Goal: Task Accomplishment & Management: Manage account settings

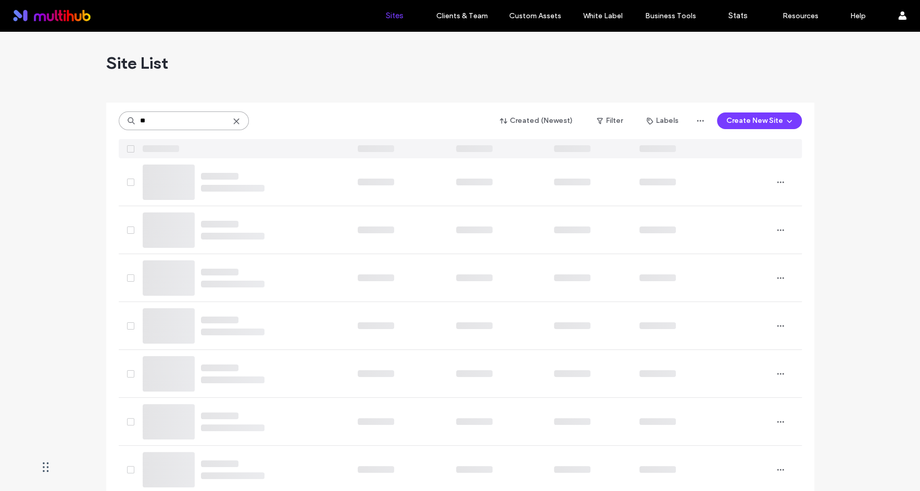
click at [181, 119] on input "**" at bounding box center [184, 120] width 130 height 19
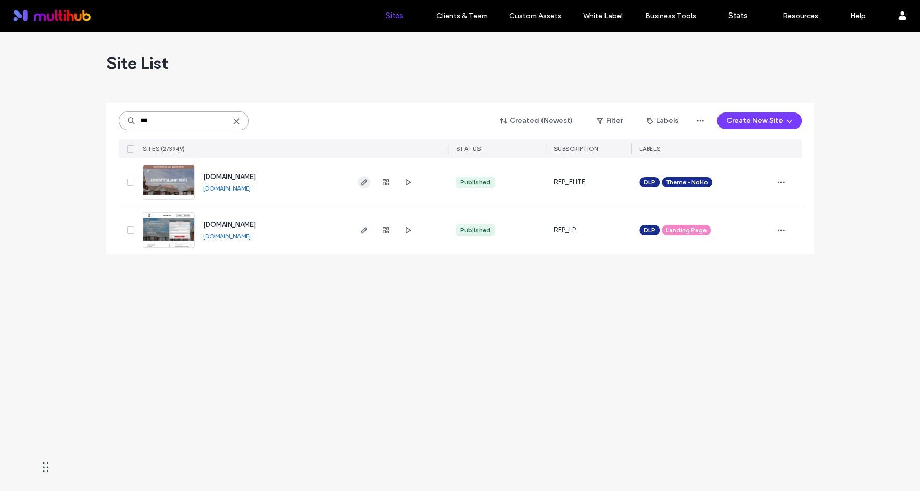
type input "***"
click at [366, 183] on icon "button" at bounding box center [364, 182] width 8 height 8
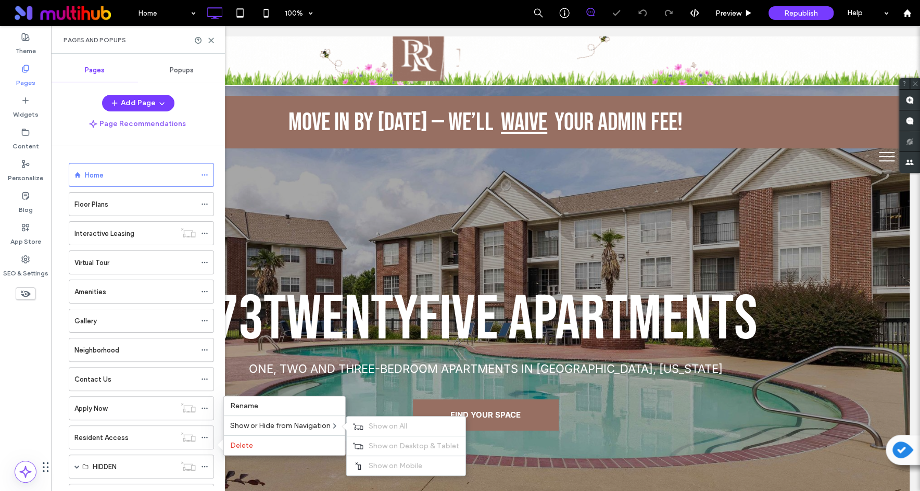
scroll to position [43, 0]
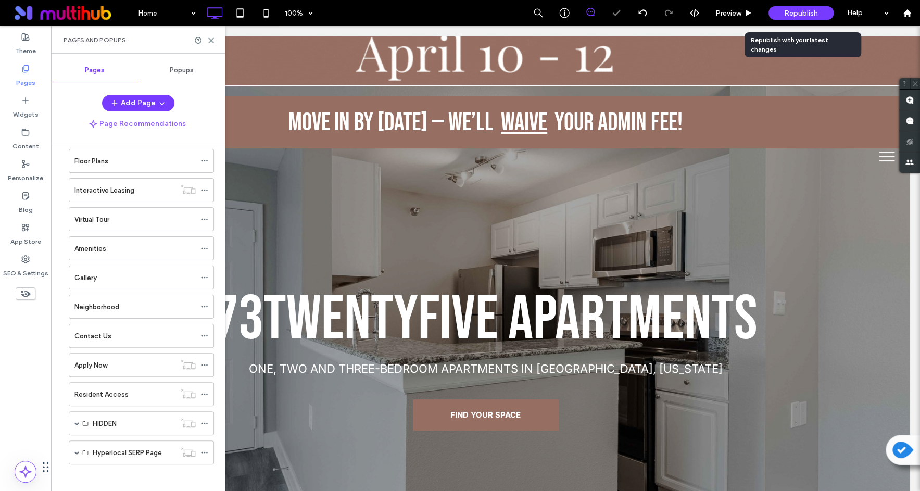
click at [811, 14] on span "Republish" at bounding box center [801, 13] width 34 height 9
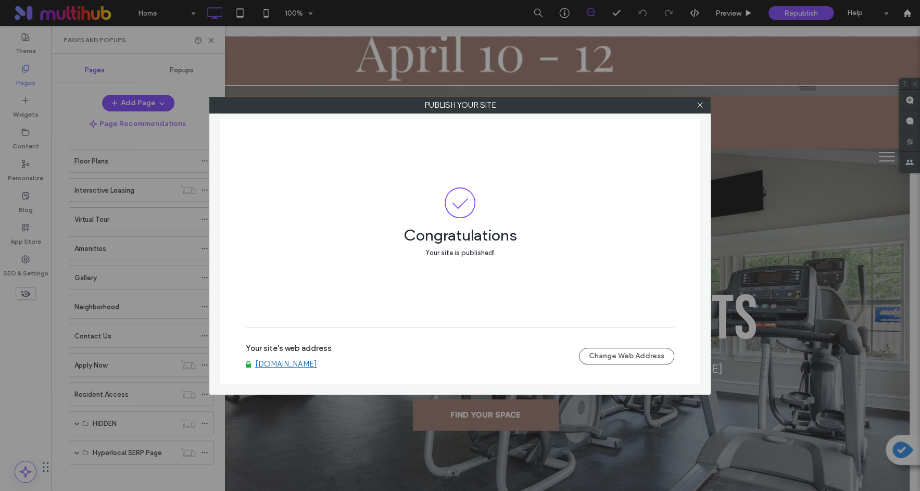
click at [314, 362] on link "www.73twentyfive.com" at bounding box center [286, 363] width 62 height 9
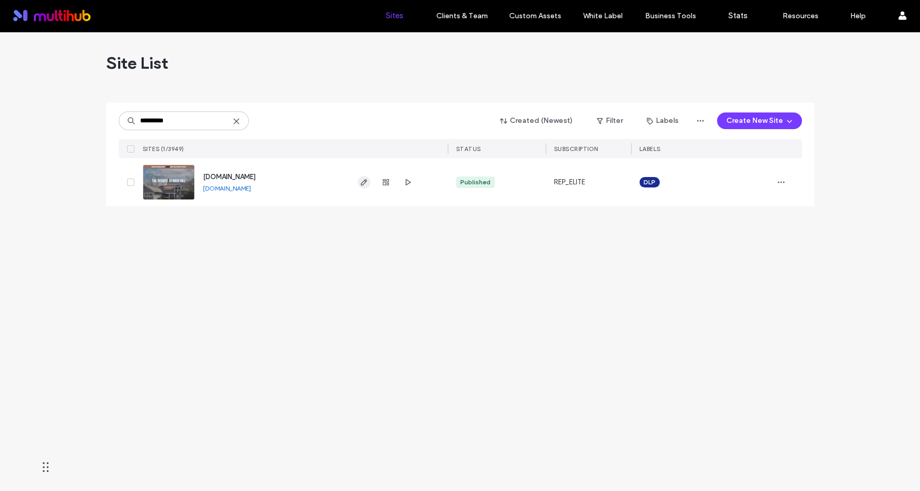
type input "*********"
click at [365, 178] on icon "button" at bounding box center [364, 182] width 8 height 8
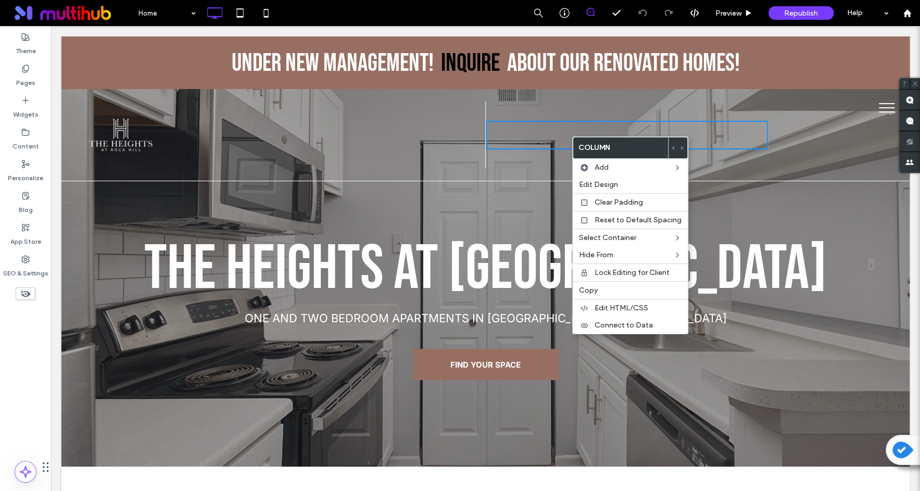
click at [565, 116] on div "Click To Paste Click To Paste" at bounding box center [627, 135] width 283 height 67
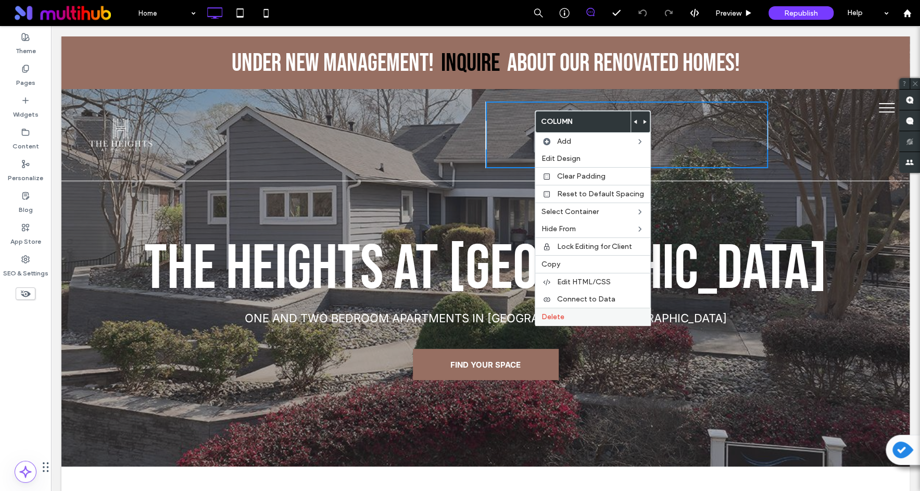
click at [593, 313] on label "Delete" at bounding box center [592, 316] width 103 height 9
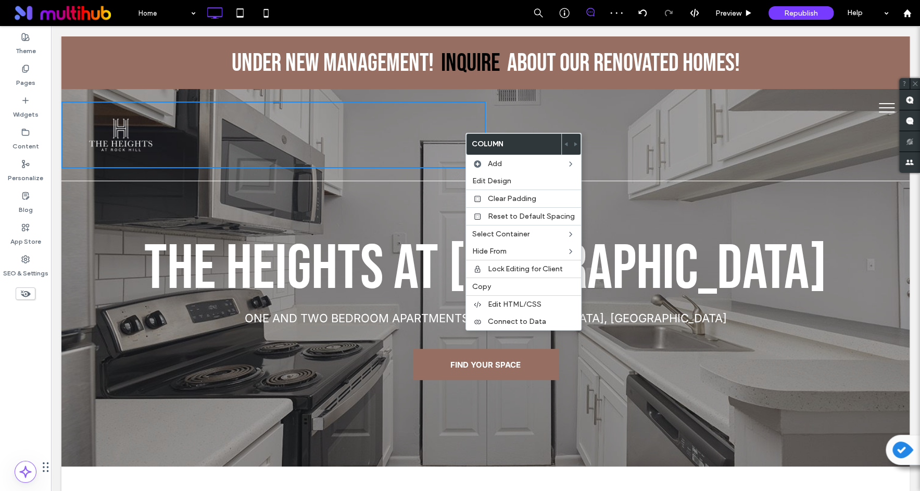
click at [416, 131] on div "Click To Paste" at bounding box center [273, 135] width 424 height 67
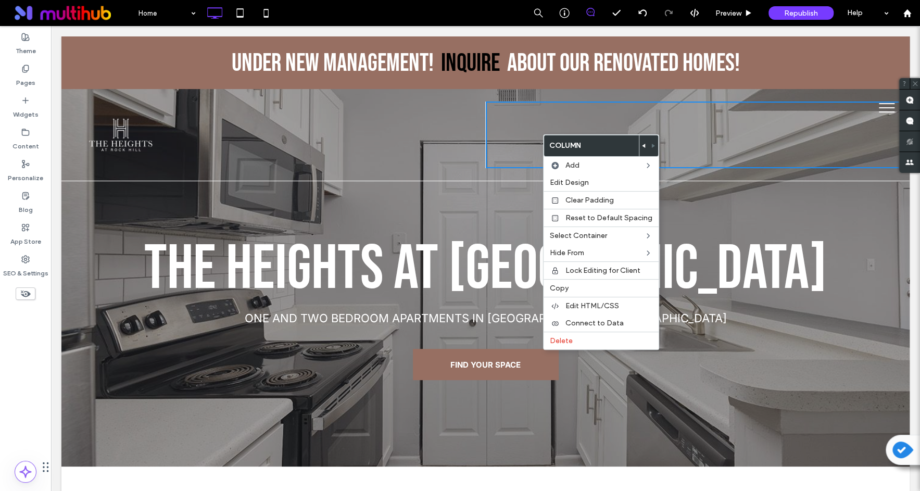
click at [788, 214] on div "The Heights at Rock Hill ONE AND TWO BEDROOM APARTMENTS IN ROCK HILL, SC FIND Y…" at bounding box center [485, 291] width 848 height 187
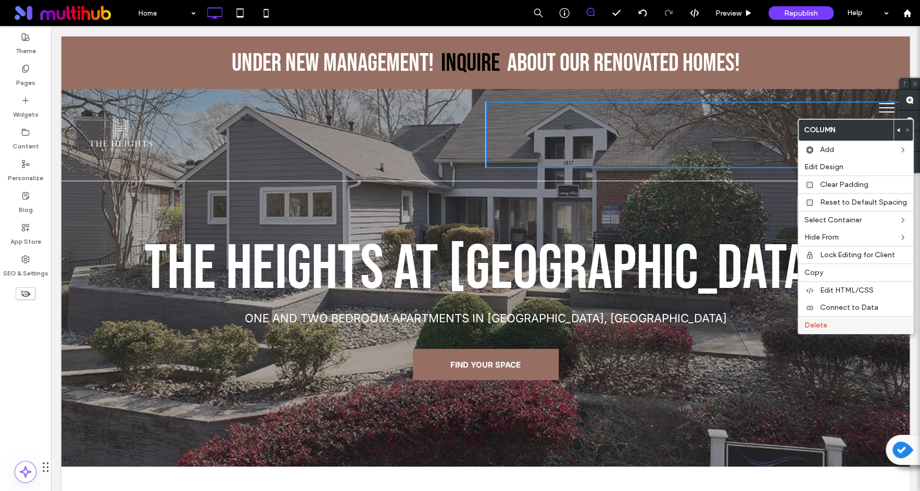
click at [832, 321] on label "Delete" at bounding box center [855, 325] width 103 height 9
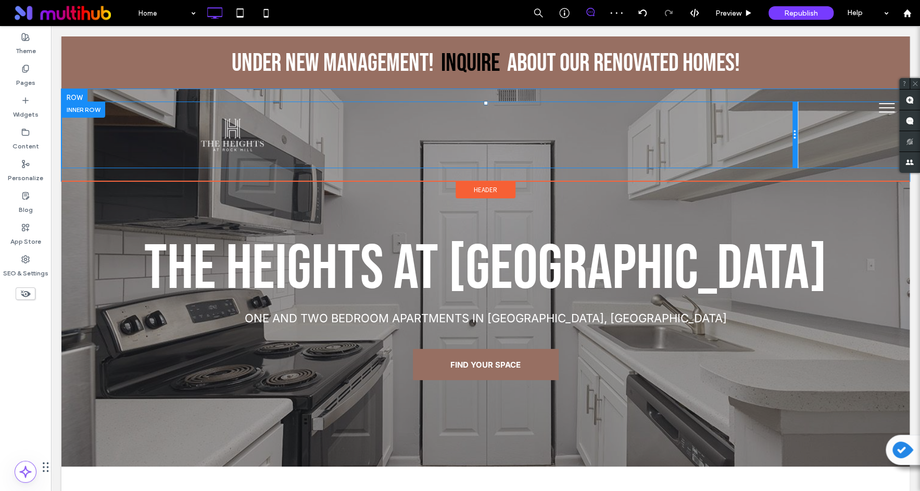
click at [798, 134] on div at bounding box center [794, 135] width 5 height 67
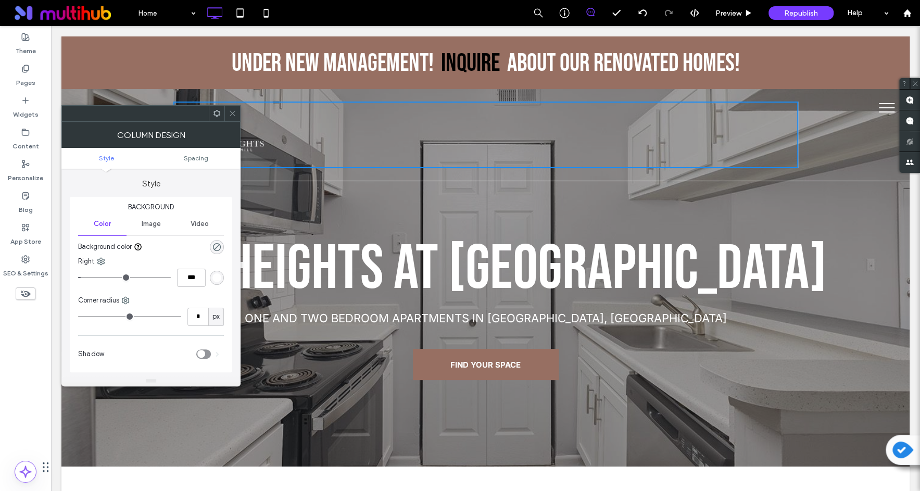
click at [822, 142] on div "Click To Paste" at bounding box center [485, 135] width 848 height 67
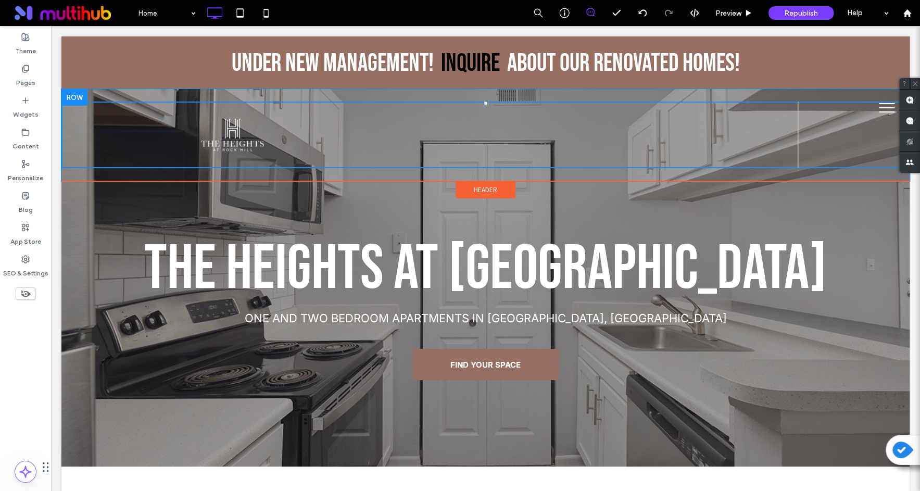
click at [79, 95] on div at bounding box center [74, 97] width 26 height 17
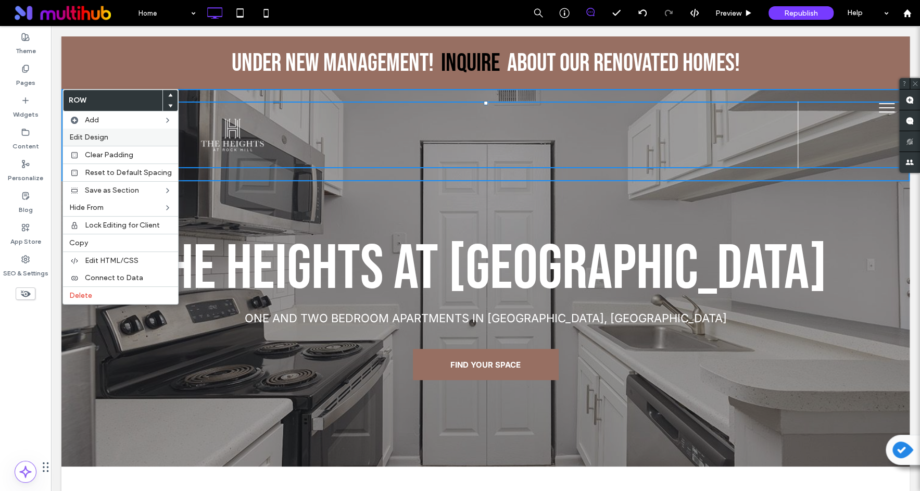
click at [107, 132] on div "Edit Design" at bounding box center [120, 137] width 115 height 17
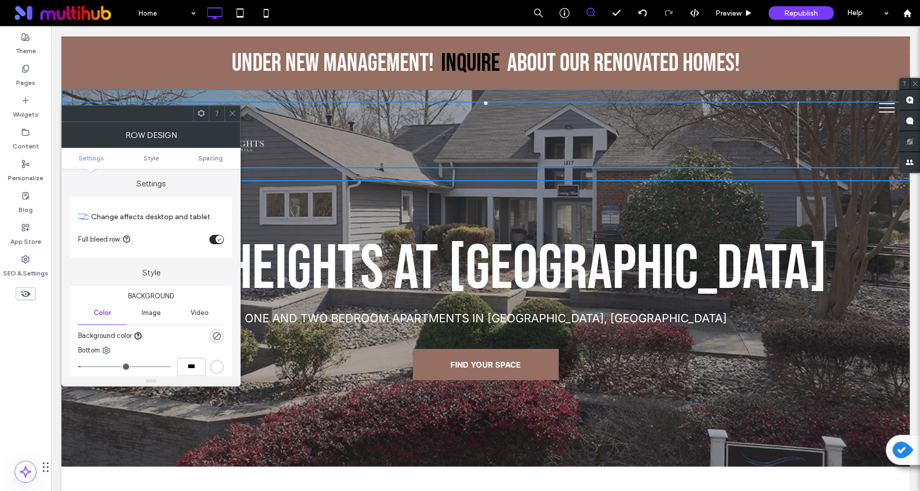
click at [236, 111] on div at bounding box center [232, 114] width 16 height 16
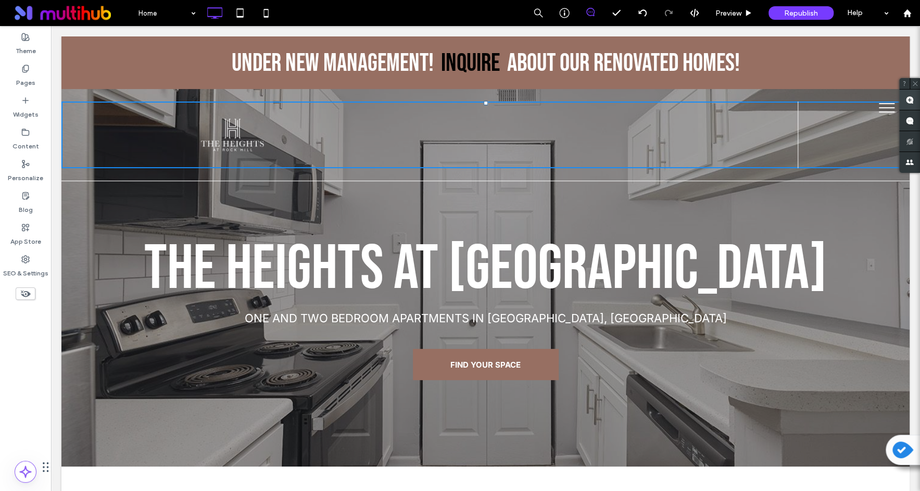
click at [913, 98] on use at bounding box center [909, 100] width 8 height 8
click at [796, 151] on div "Click To Paste" at bounding box center [485, 135] width 625 height 67
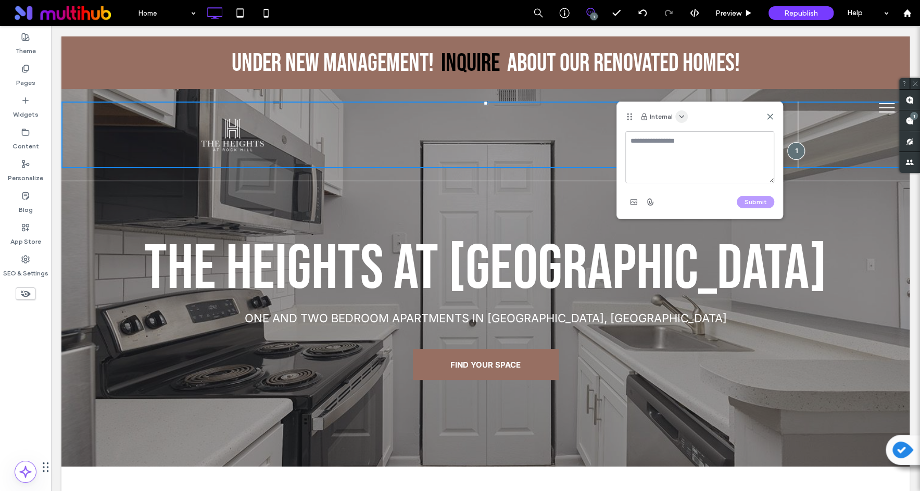
click at [675, 118] on span "button" at bounding box center [681, 116] width 12 height 12
click at [707, 139] on span "Public - visible to clients & team" at bounding box center [730, 141] width 99 height 10
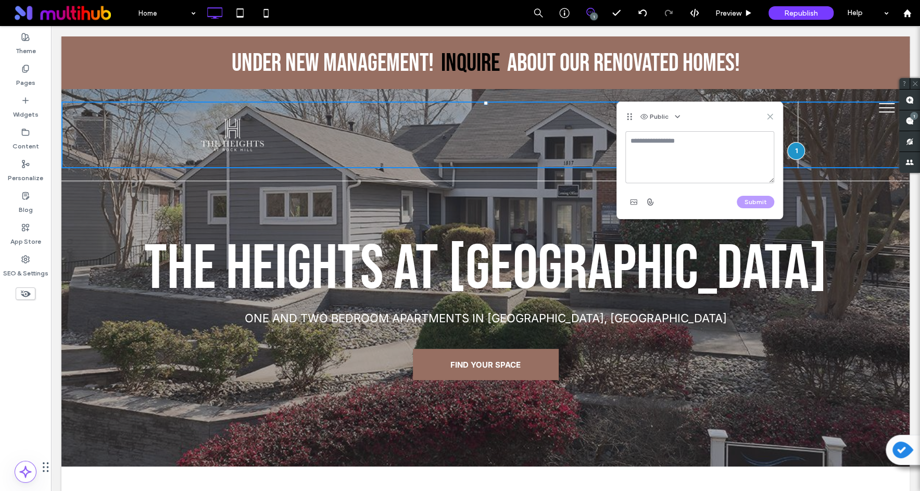
click at [771, 117] on icon at bounding box center [770, 116] width 8 height 8
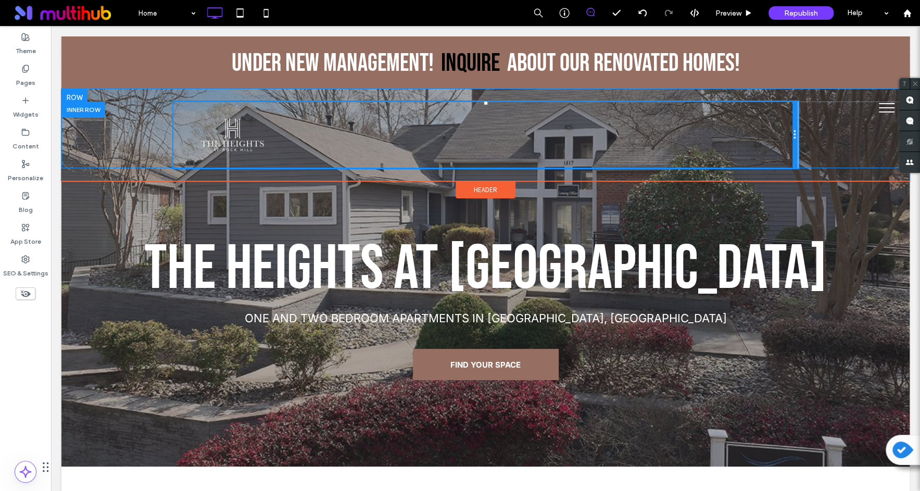
drag, startPoint x: 795, startPoint y: 131, endPoint x: 613, endPoint y: 132, distance: 182.2
click at [612, 132] on div "Click To Paste" at bounding box center [485, 135] width 625 height 67
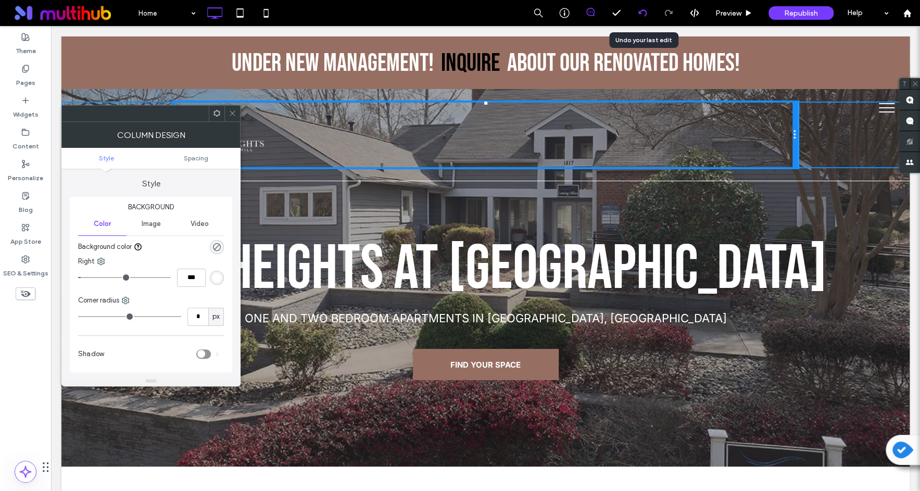
click at [639, 17] on icon at bounding box center [642, 13] width 8 height 8
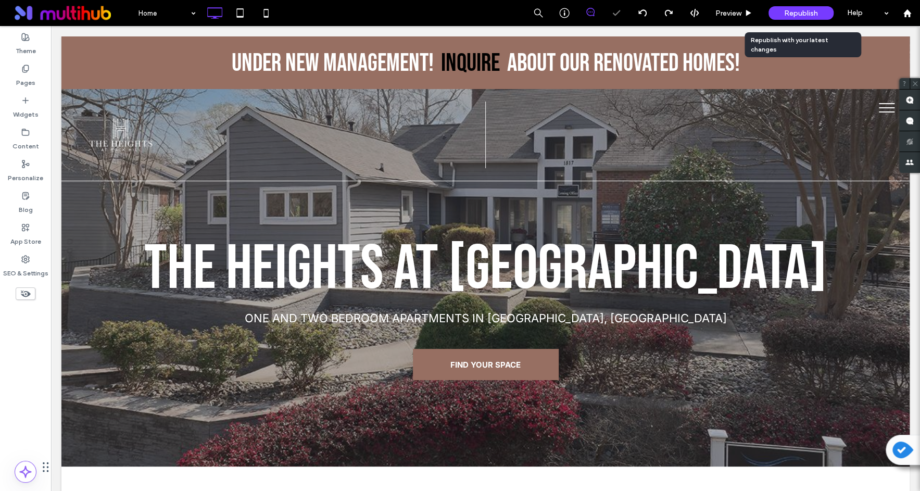
click at [789, 11] on span "Republish" at bounding box center [801, 13] width 34 height 9
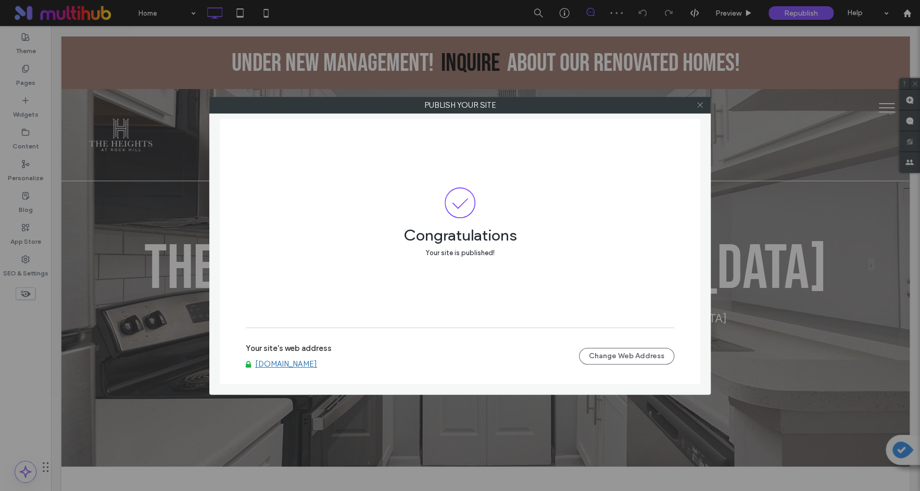
click at [700, 105] on use at bounding box center [699, 105] width 5 height 5
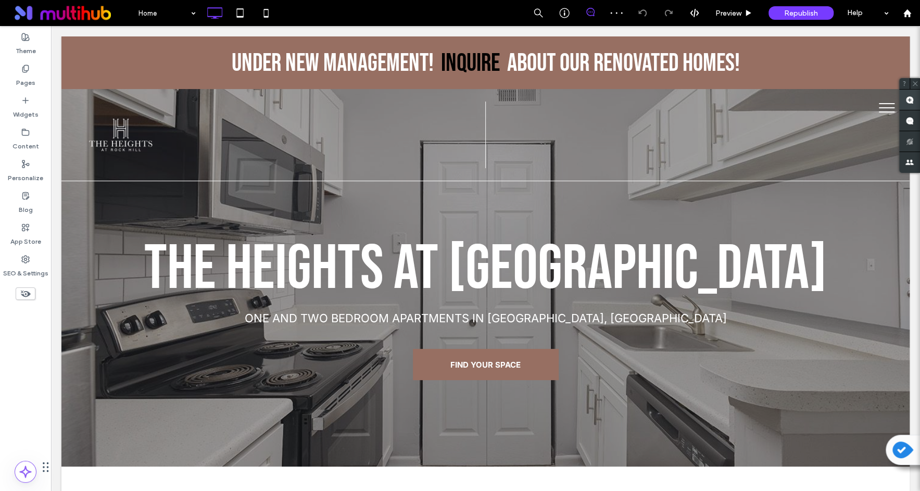
click at [906, 99] on use at bounding box center [909, 100] width 8 height 8
click at [486, 134] on div "Click To Paste" at bounding box center [698, 135] width 424 height 67
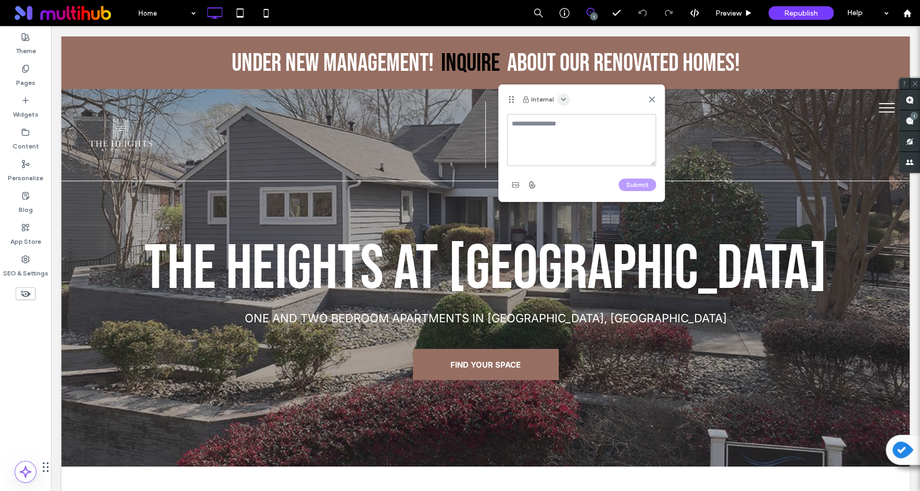
click at [559, 95] on icon "button" at bounding box center [563, 99] width 8 height 8
click at [572, 127] on span "Public - visible to clients & team" at bounding box center [612, 124] width 99 height 10
click at [555, 138] on textarea at bounding box center [581, 140] width 149 height 52
type textarea "**********"
click at [633, 181] on button "Submit" at bounding box center [636, 185] width 37 height 12
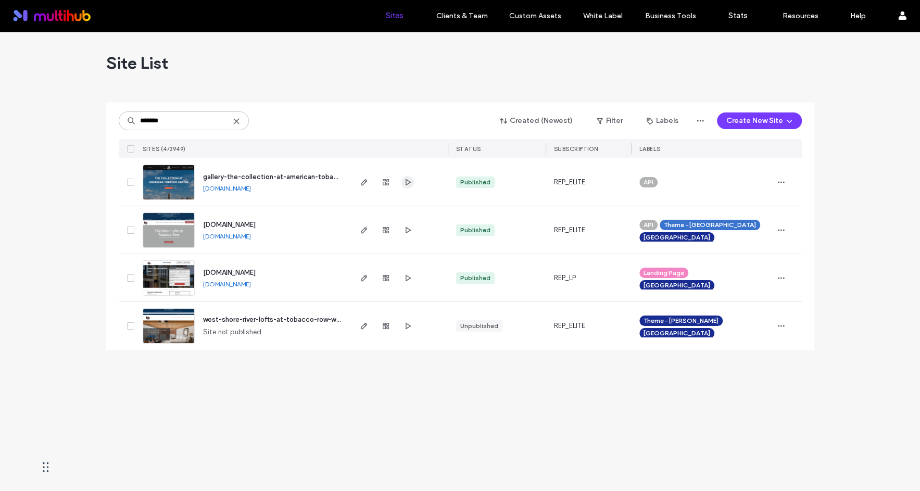
click at [407, 186] on icon "button" at bounding box center [407, 182] width 8 height 8
